Goal: Register for event/course

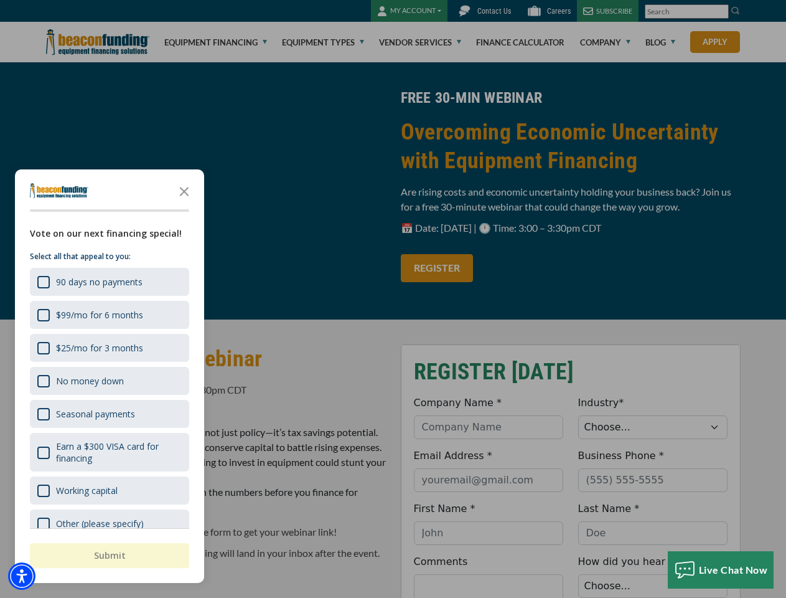
click at [393, 299] on div "button" at bounding box center [393, 299] width 786 height 598
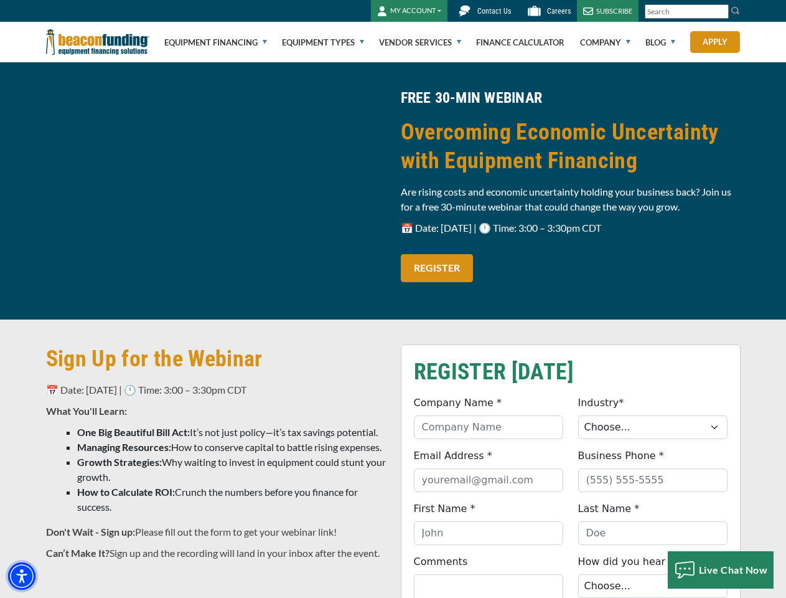
click at [22, 576] on img "Accessibility Menu" at bounding box center [21, 575] width 27 height 27
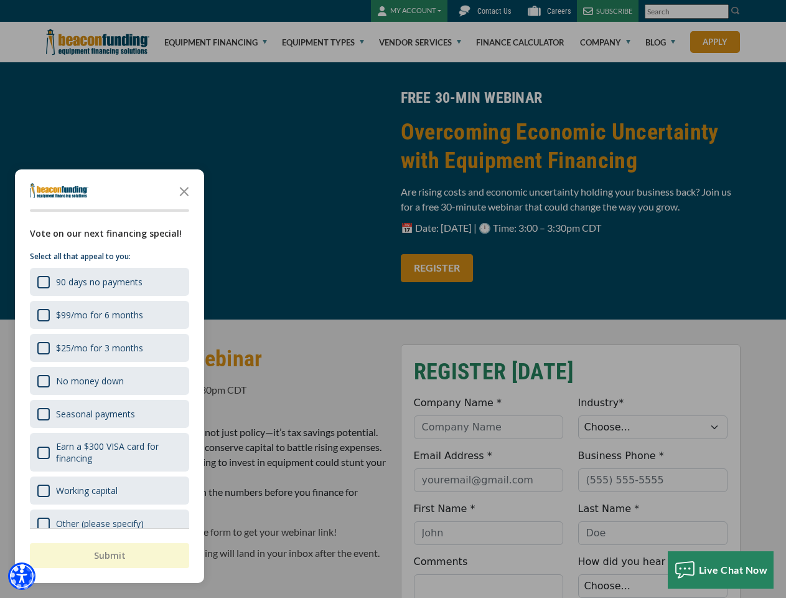
click at [393, 299] on body "Skip to main content Enable accessibility for low vision Open the accessibility…" at bounding box center [393, 299] width 786 height 598
click at [184, 190] on body "Skip to main content Enable accessibility for low vision Open the accessibility…" at bounding box center [393, 299] width 786 height 598
click at [108, 281] on body "Skip to main content Enable accessibility for low vision Open the accessibility…" at bounding box center [393, 299] width 786 height 598
click at [108, 314] on body "Skip to main content Enable accessibility for low vision Open the accessibility…" at bounding box center [393, 299] width 786 height 598
click at [108, 347] on body "Skip to main content Enable accessibility for low vision Open the accessibility…" at bounding box center [393, 299] width 786 height 598
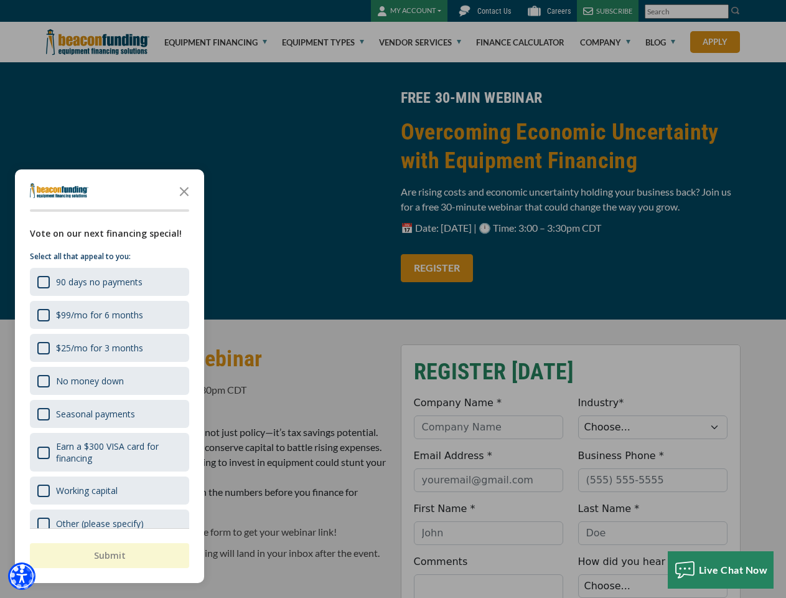
click at [108, 380] on body "Skip to main content Enable accessibility for low vision Open the accessibility…" at bounding box center [393, 299] width 786 height 598
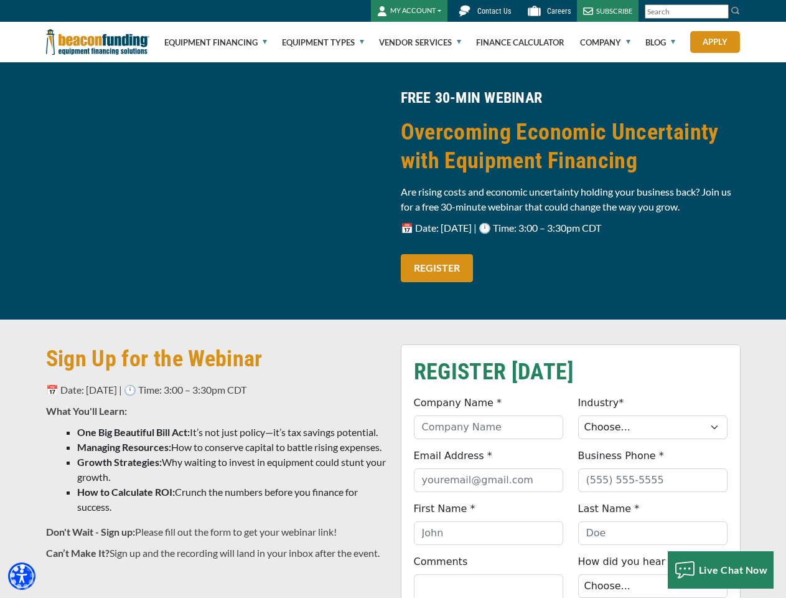
click at [108, 413] on body "Skip to main content Enable accessibility for low vision Open the accessibility…" at bounding box center [393, 299] width 786 height 598
click at [108, 452] on body "Skip to main content Enable accessibility for low vision Open the accessibility…" at bounding box center [393, 299] width 786 height 598
